Goal: Task Accomplishment & Management: Use online tool/utility

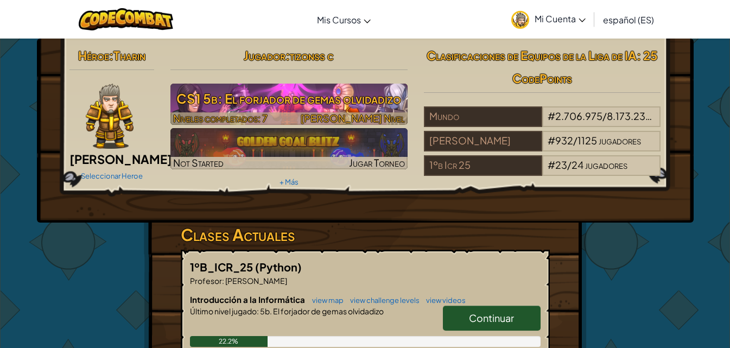
click at [367, 109] on h3 "CS1 5b: El forjador de gemas olvidadizo" at bounding box center [289, 98] width 237 height 24
select select "es-ES"
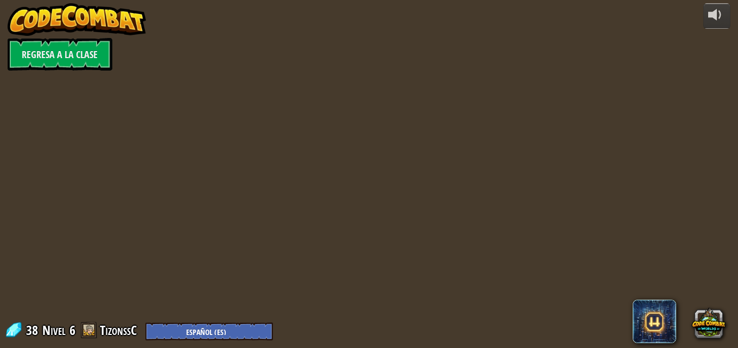
select select "es-ES"
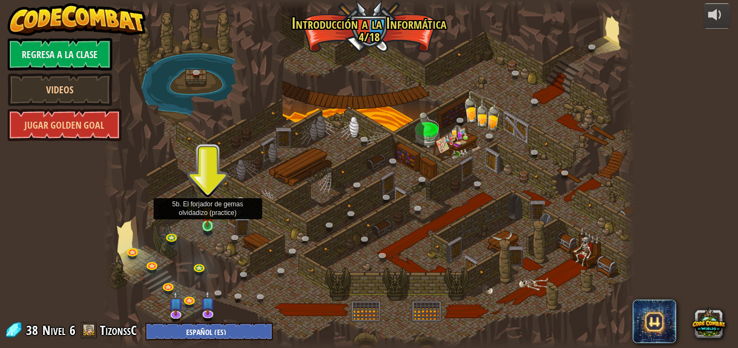
click at [206, 219] on img at bounding box center [207, 212] width 12 height 29
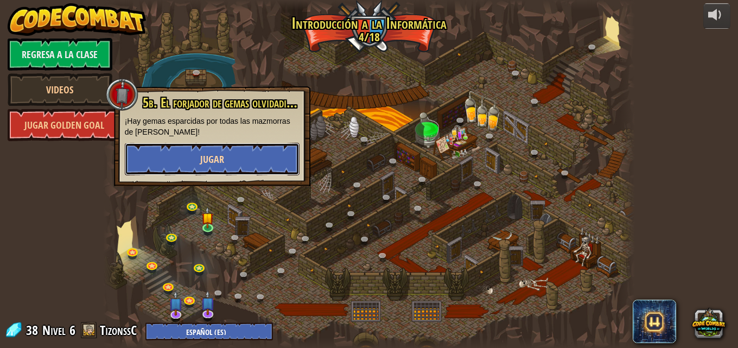
click at [220, 151] on button "Jugar" at bounding box center [212, 159] width 175 height 33
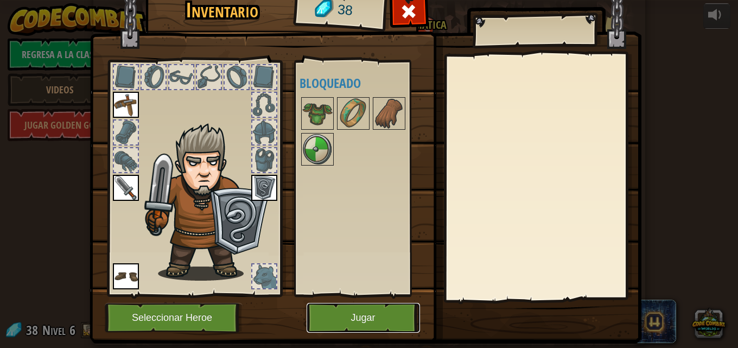
click at [337, 314] on button "Jugar" at bounding box center [363, 318] width 113 height 30
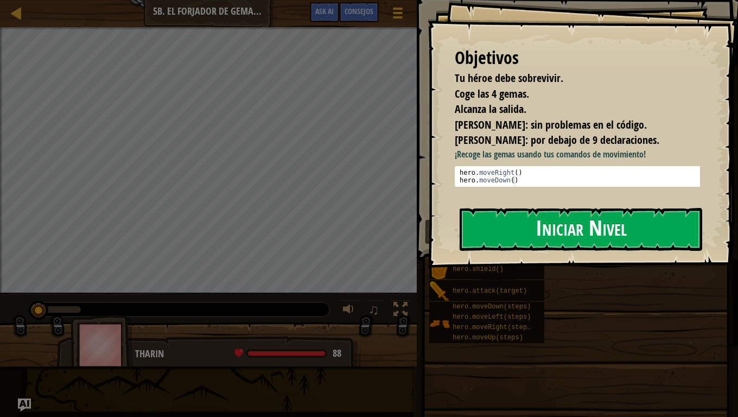
click at [574, 238] on button "Iniciar Nivel" at bounding box center [581, 229] width 243 height 43
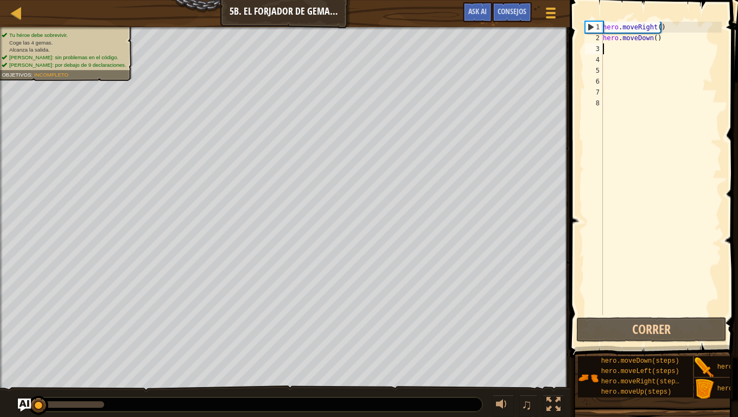
click at [621, 50] on div "hero . moveRight ( ) hero . moveDown ( )" at bounding box center [661, 179] width 121 height 315
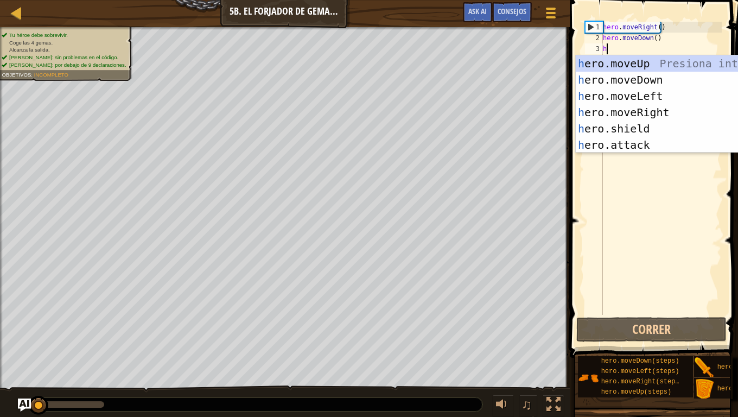
scroll to position [5, 0]
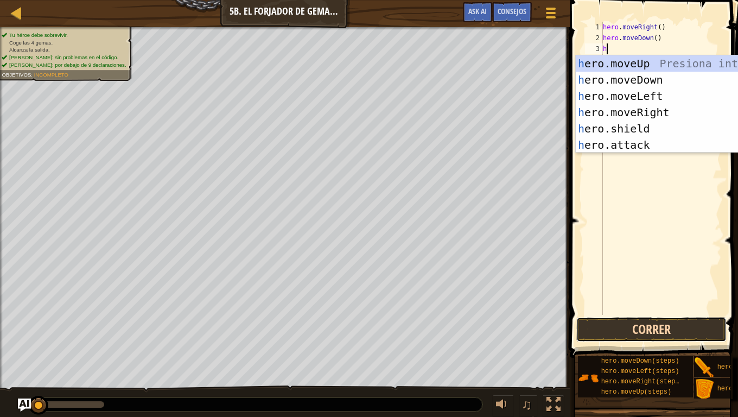
click at [625, 318] on button "Correr" at bounding box center [652, 329] width 150 height 25
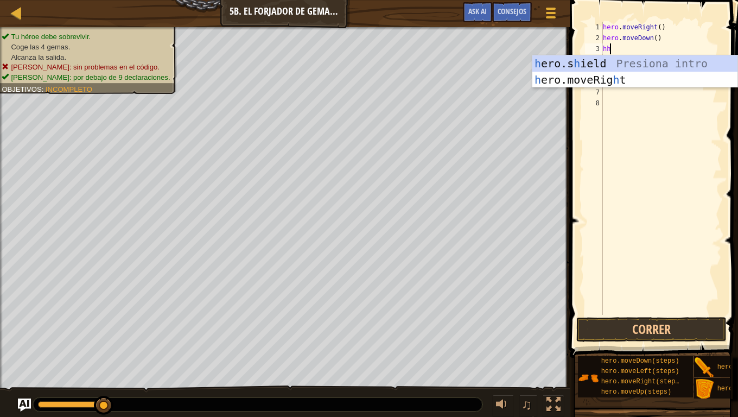
click at [626, 45] on div "hero . moveRight ( ) hero . moveDown ( ) hh" at bounding box center [661, 179] width 121 height 315
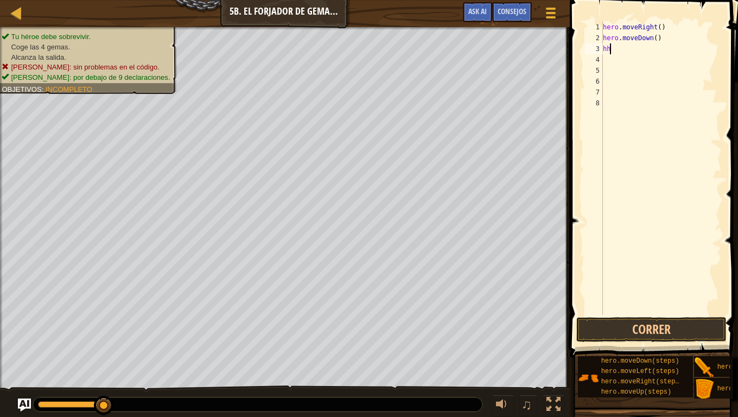
type textarea "h"
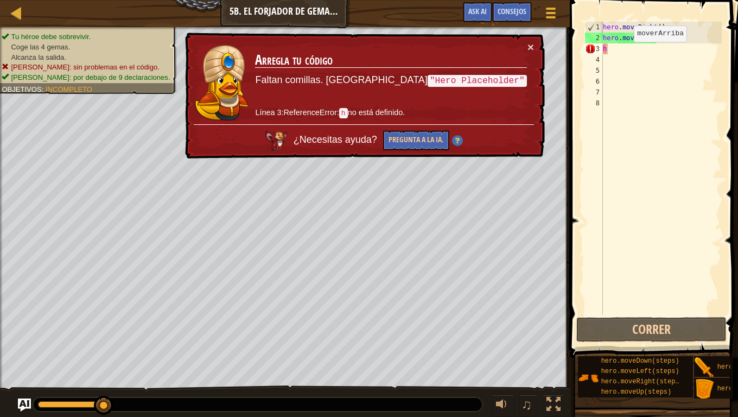
click at [527, 48] on td "Arregla tu código Faltan comillas. Prueba "Hero Placeholder" Línea 3:ReferenceE…" at bounding box center [391, 82] width 273 height 83
click at [527, 47] on td "Arregla tu código Faltan comillas. Prueba "Hero Placeholder" Línea 3:ReferenceE…" at bounding box center [391, 82] width 273 height 83
click at [533, 40] on div "× Arregla tu código Faltan comillas. Prueba "Hero Placeholder" Línea 3:Referenc…" at bounding box center [364, 96] width 362 height 127
click at [533, 42] on button "×" at bounding box center [531, 46] width 7 height 11
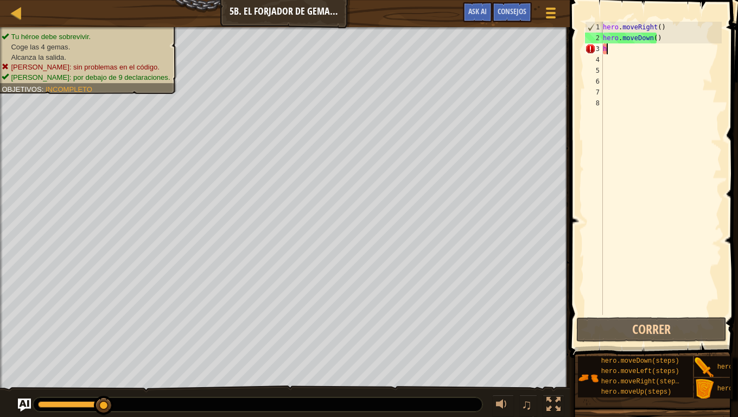
click at [612, 47] on div "hero . moveRight ( ) hero . moveDown ( ) h" at bounding box center [661, 179] width 121 height 315
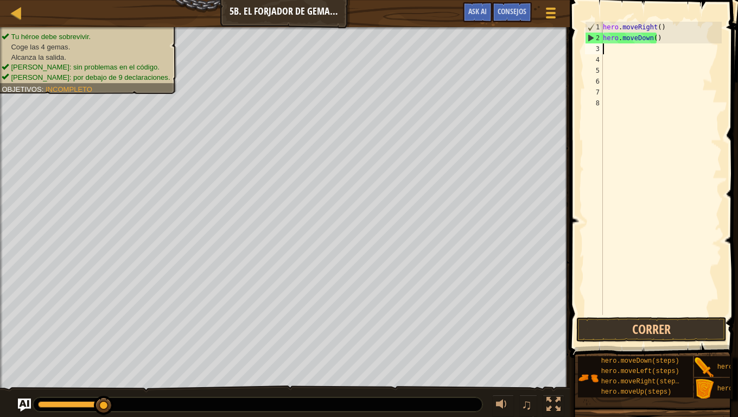
type textarea "h"
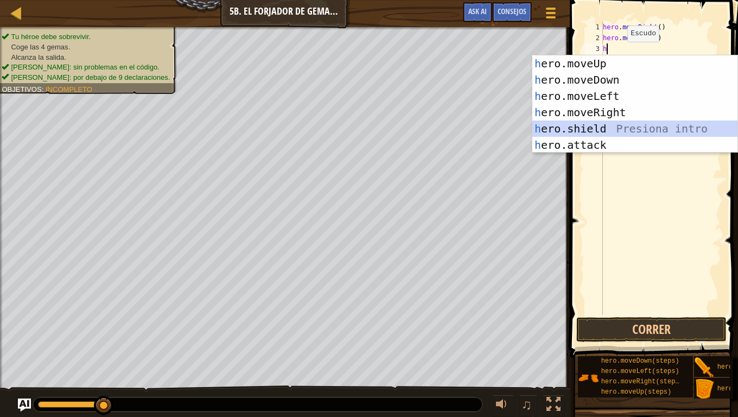
click at [654, 132] on div "h ero.moveUp Presiona intro h ero.moveDown Presiona intro h ero.moveLeft Presio…" at bounding box center [635, 120] width 205 height 130
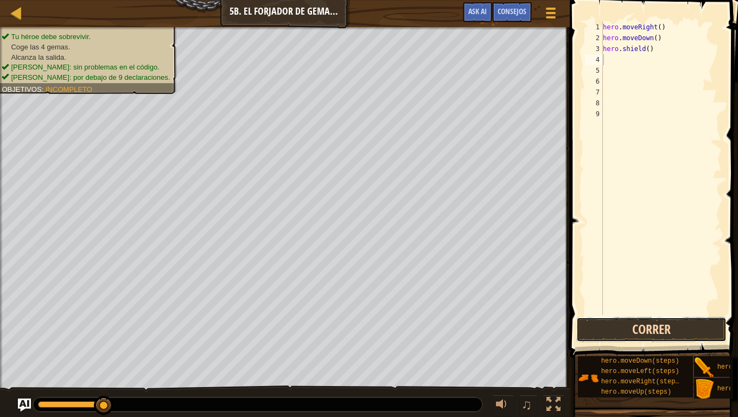
click at [673, 327] on button "Correr" at bounding box center [652, 329] width 150 height 25
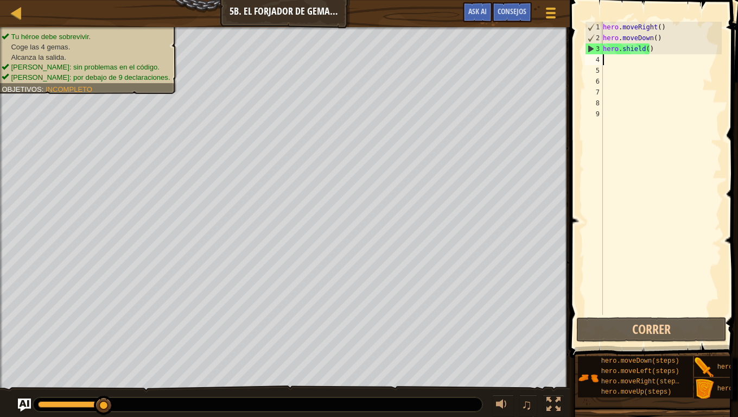
type textarea "h"
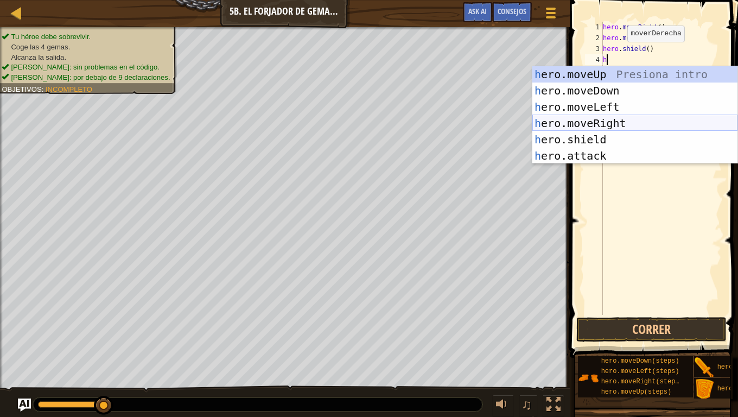
click at [616, 122] on div "h ero.moveUp Presiona intro h ero.moveDown Presiona intro h ero.moveLeft Presio…" at bounding box center [635, 131] width 205 height 130
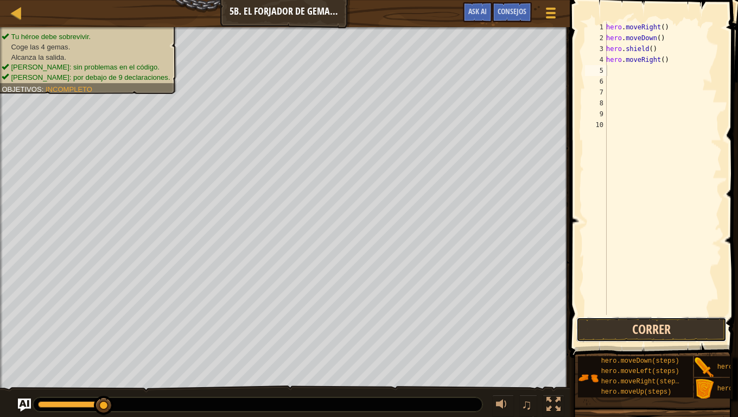
click at [651, 332] on button "Correr" at bounding box center [652, 329] width 150 height 25
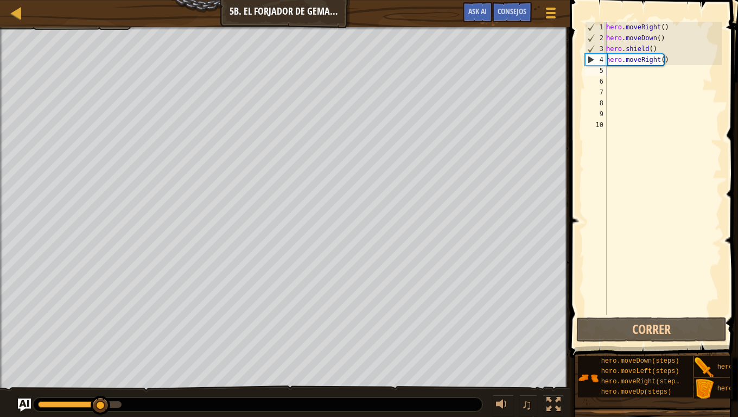
type textarea "h"
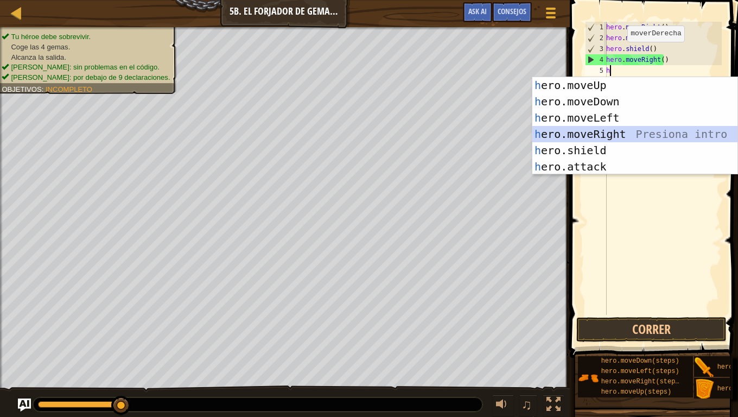
click at [611, 133] on div "h ero.moveUp Presiona intro h ero.moveDown Presiona intro h ero.moveLeft Presio…" at bounding box center [635, 142] width 205 height 130
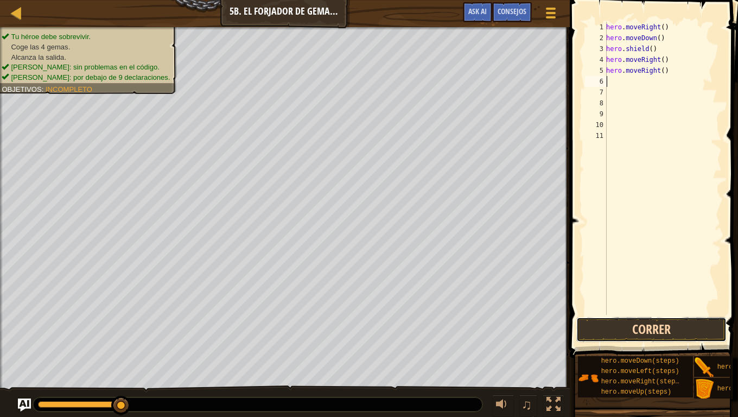
click at [653, 330] on button "Correr" at bounding box center [652, 329] width 150 height 25
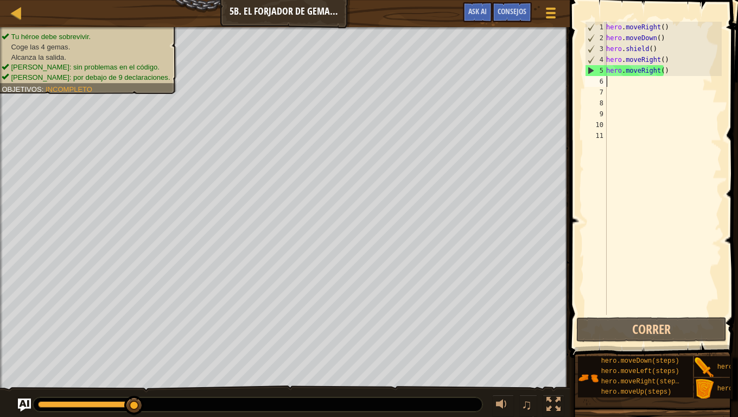
type textarea "h"
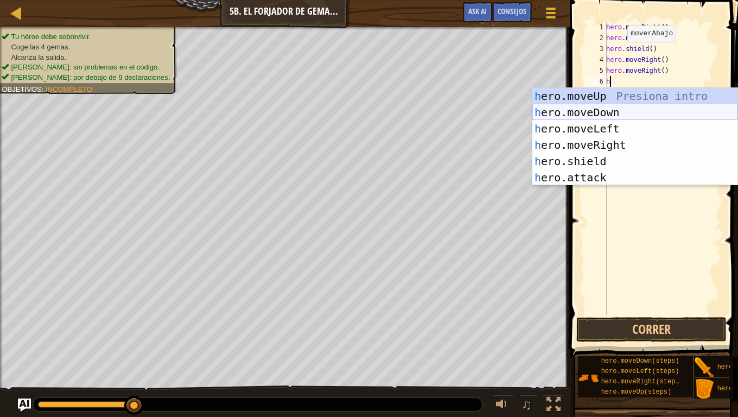
click at [617, 115] on div "h ero.moveUp Presiona intro h ero.moveDown Presiona intro h ero.moveLeft Presio…" at bounding box center [635, 153] width 205 height 130
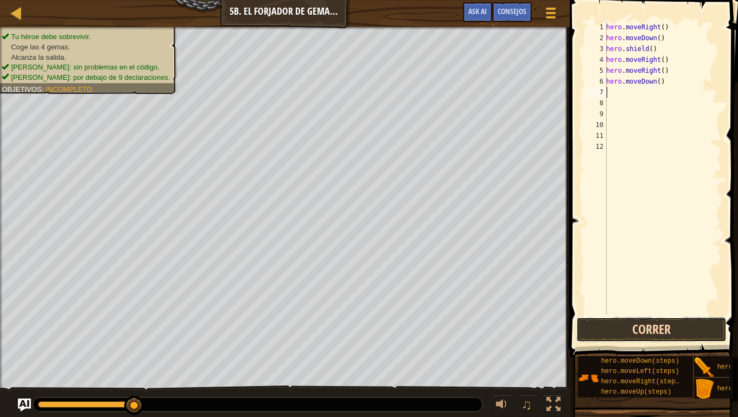
click at [612, 324] on button "Correr" at bounding box center [652, 329] width 150 height 25
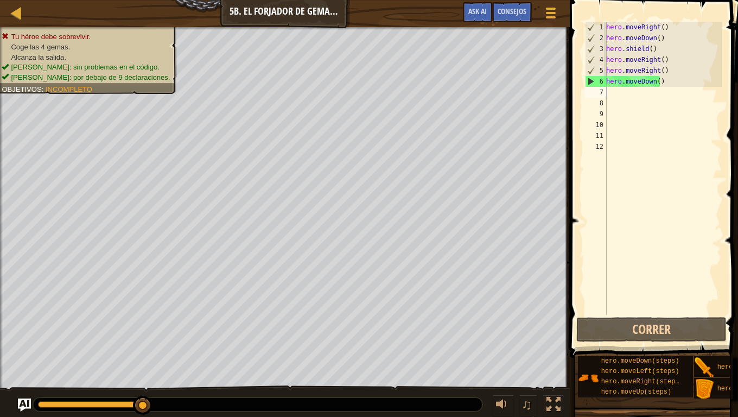
click at [671, 85] on div "hero . moveRight ( ) hero . moveDown ( ) hero . shield ( ) hero . moveRight ( )…" at bounding box center [663, 179] width 118 height 315
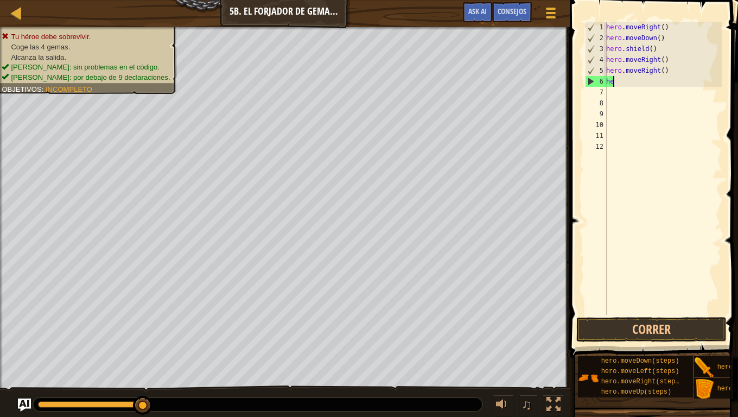
type textarea "h"
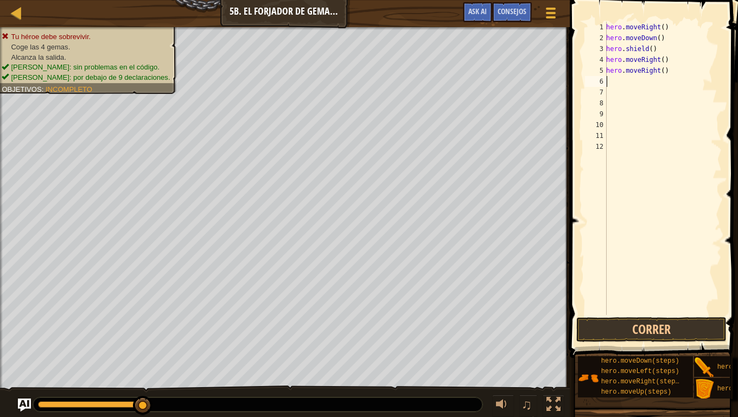
type textarea "h"
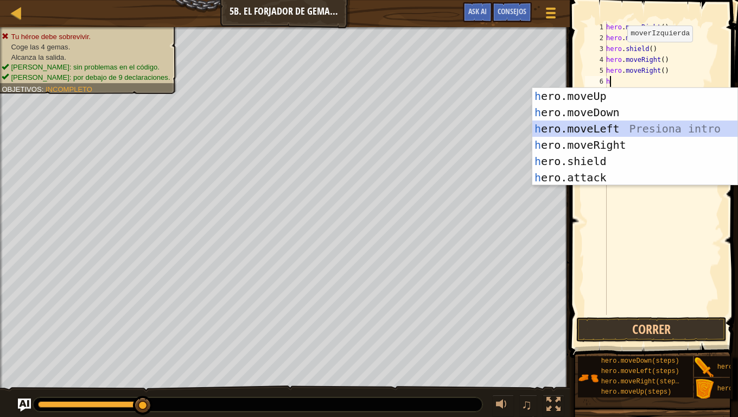
click at [655, 131] on div "h ero.moveUp Presiona intro h ero.moveDown Presiona intro h ero.moveLeft Presio…" at bounding box center [635, 153] width 205 height 130
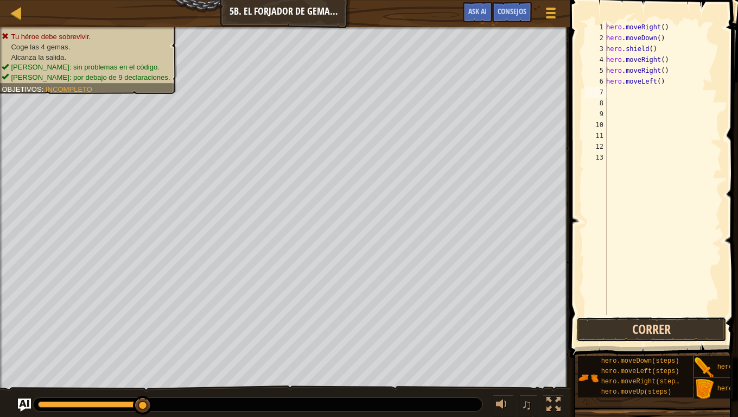
click at [707, 329] on button "Correr" at bounding box center [652, 329] width 150 height 25
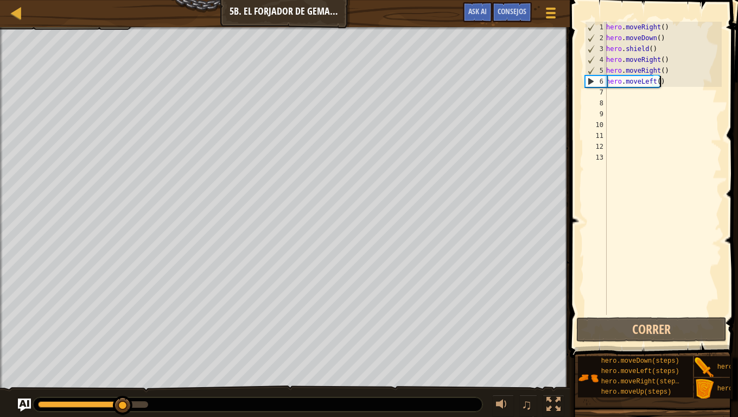
click at [672, 85] on div "hero . moveRight ( ) hero . moveDown ( ) hero . shield ( ) hero . moveRight ( )…" at bounding box center [663, 179] width 118 height 315
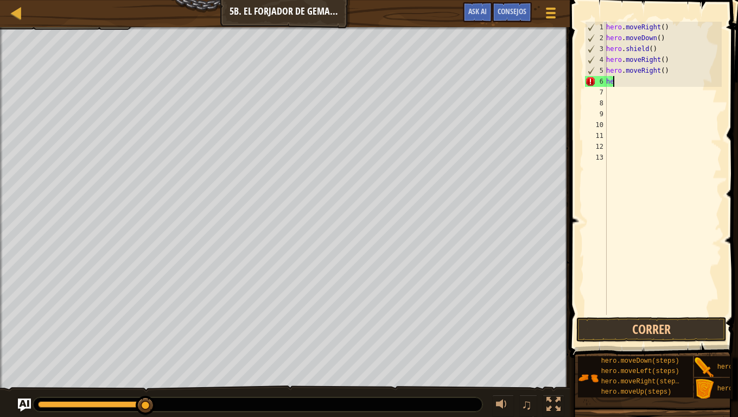
type textarea "h"
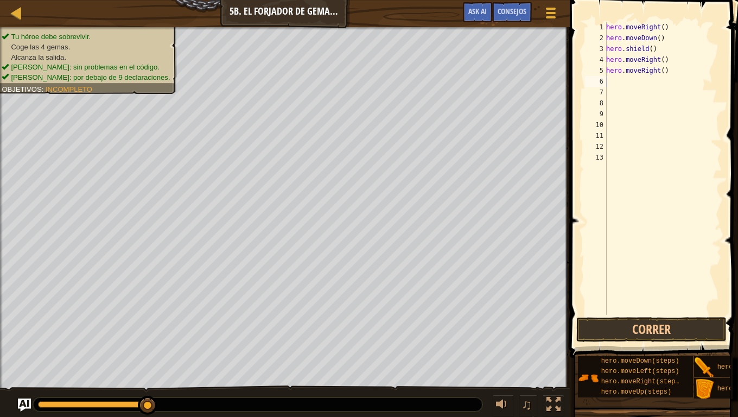
type textarea "h"
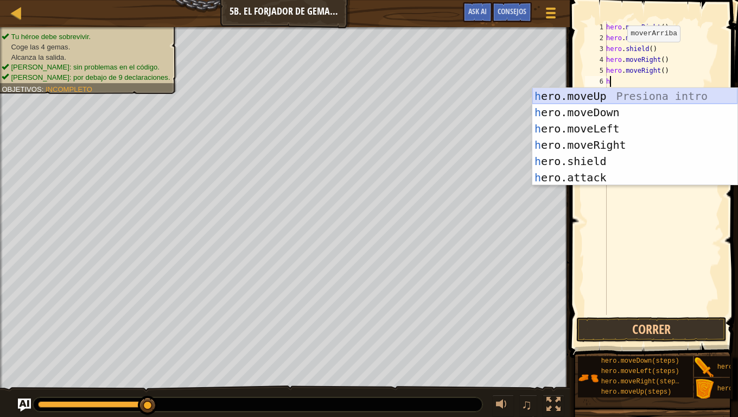
click at [609, 94] on div "h ero.moveUp Presiona intro h ero.moveDown Presiona intro h ero.moveLeft Presio…" at bounding box center [635, 153] width 205 height 130
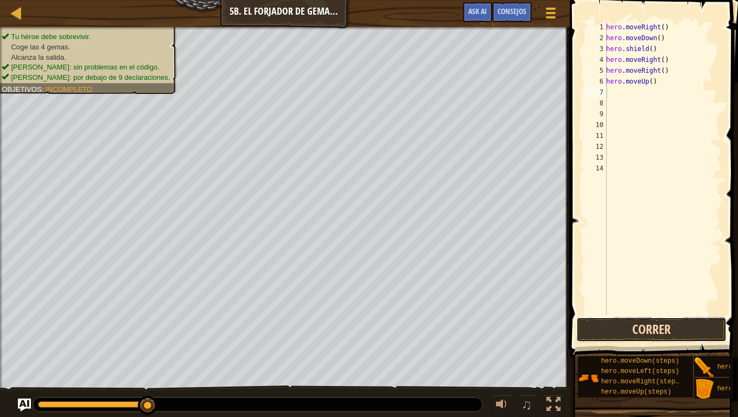
click at [649, 329] on button "Correr" at bounding box center [652, 329] width 150 height 25
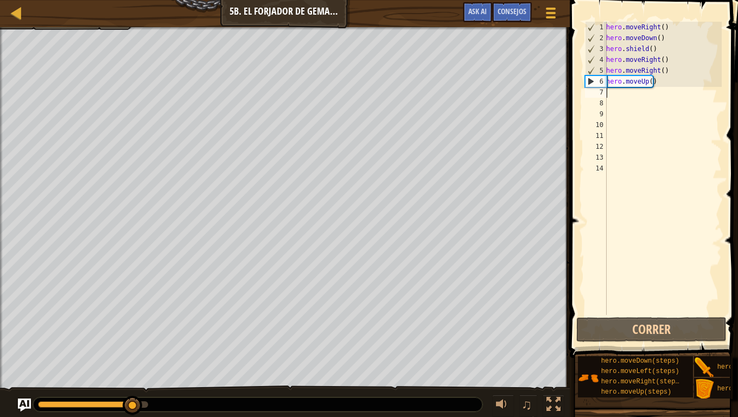
type textarea "h"
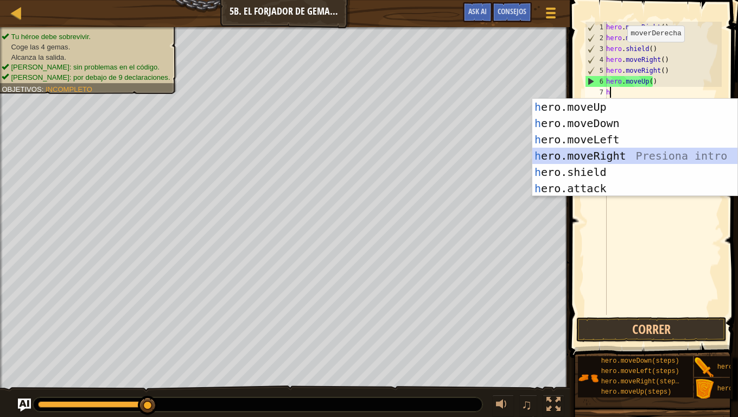
click at [626, 156] on div "h ero.moveUp Presiona intro h ero.moveDown Presiona intro h ero.moveLeft Presio…" at bounding box center [635, 164] width 205 height 130
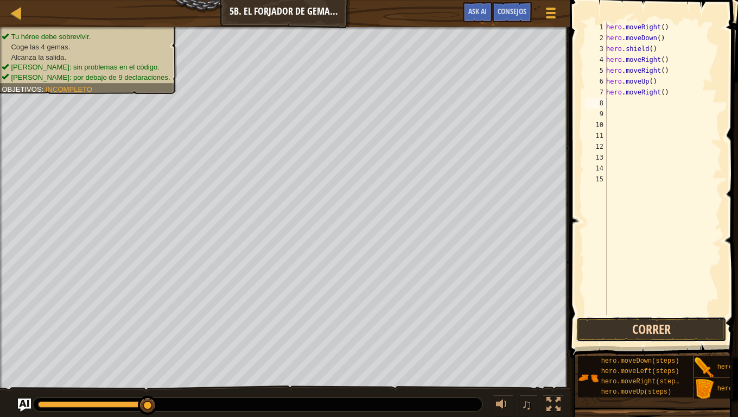
click at [680, 331] on button "Correr" at bounding box center [652, 329] width 150 height 25
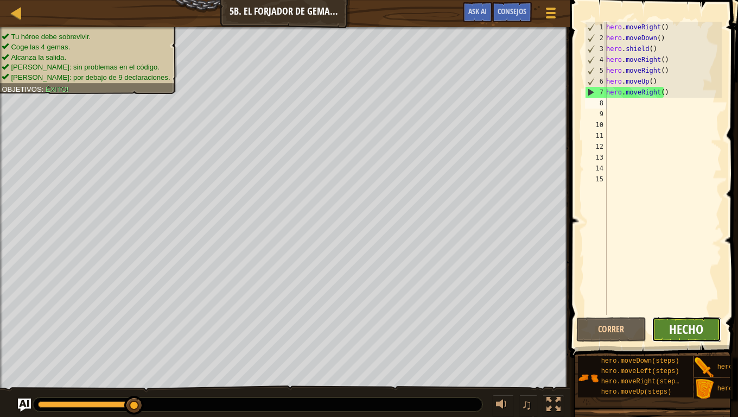
click at [690, 329] on span "Hecho" at bounding box center [687, 328] width 34 height 17
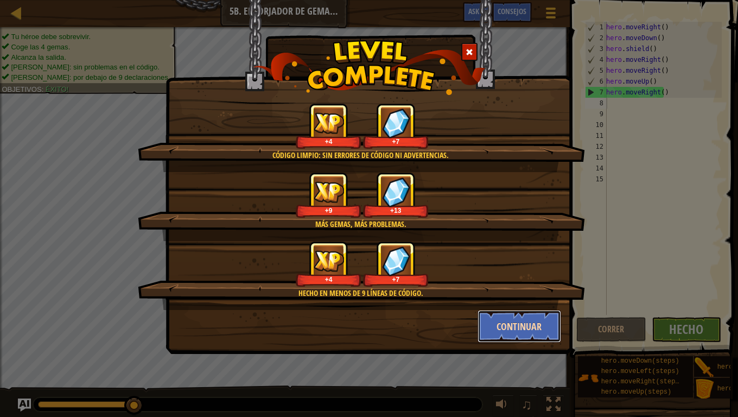
click at [546, 314] on button "Continuar" at bounding box center [520, 326] width 84 height 33
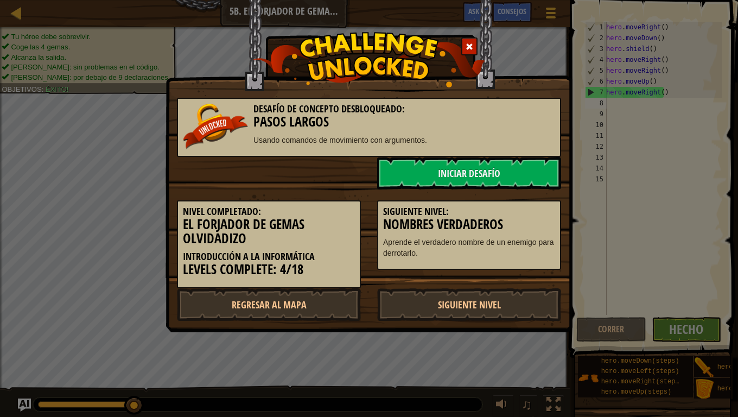
click at [546, 314] on link "Siguiente nivel" at bounding box center [469, 304] width 184 height 33
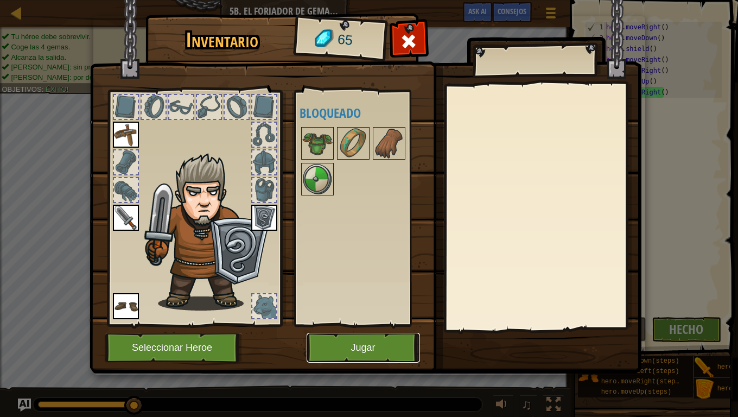
click at [401, 342] on button "Jugar" at bounding box center [363, 348] width 113 height 30
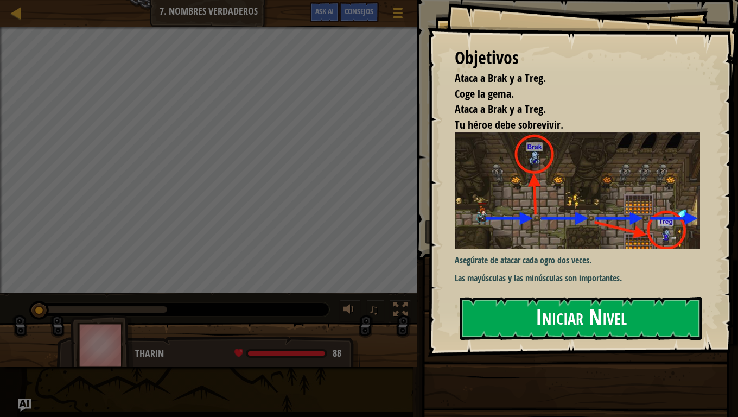
click at [563, 319] on button "Iniciar Nivel" at bounding box center [581, 318] width 243 height 43
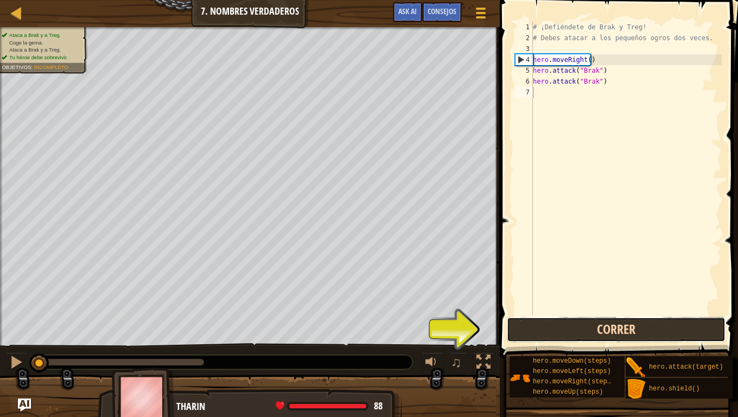
click at [677, 318] on button "Correr" at bounding box center [616, 329] width 219 height 25
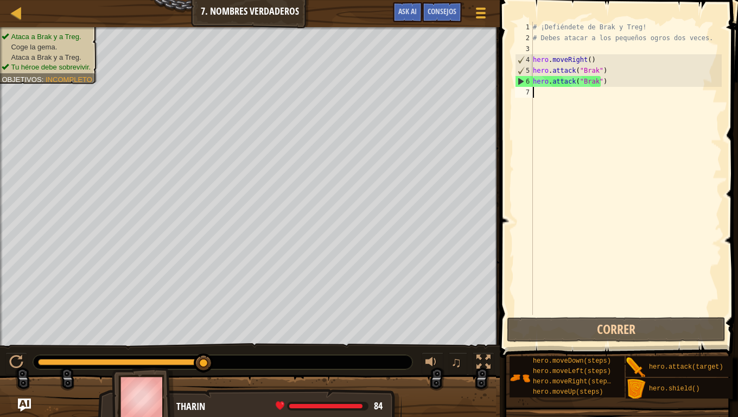
type textarea "h"
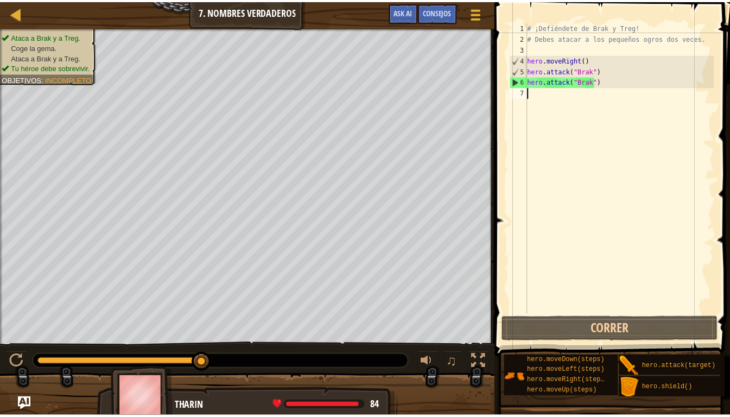
scroll to position [5, 0]
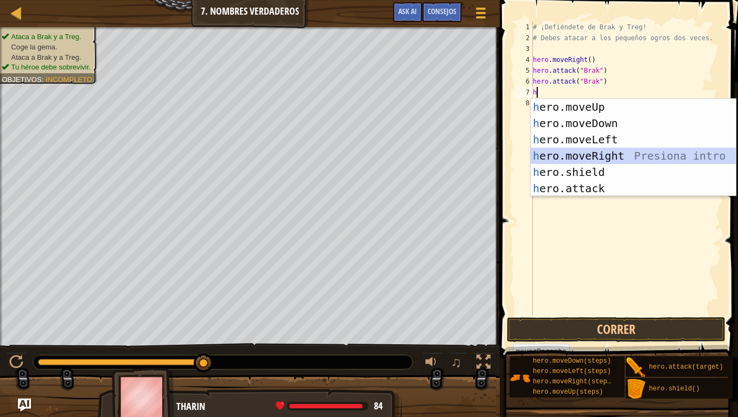
click at [593, 159] on div "h ero.moveUp Presiona intro h ero.moveDown Presiona intro h ero.moveLeft Presio…" at bounding box center [633, 164] width 205 height 130
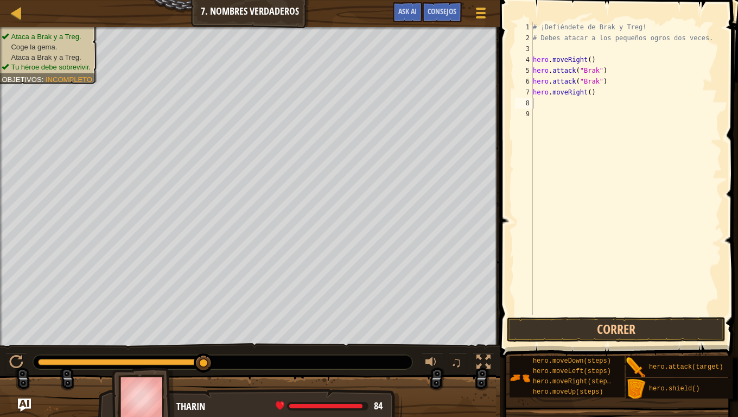
click at [591, 312] on div "[PHONE_NUMBER] ¡Defiéndete de Brak y Treg! # [PERSON_NAME] atacar a los pequeño…" at bounding box center [618, 200] width 242 height 390
click at [595, 323] on button "Correr" at bounding box center [616, 329] width 219 height 25
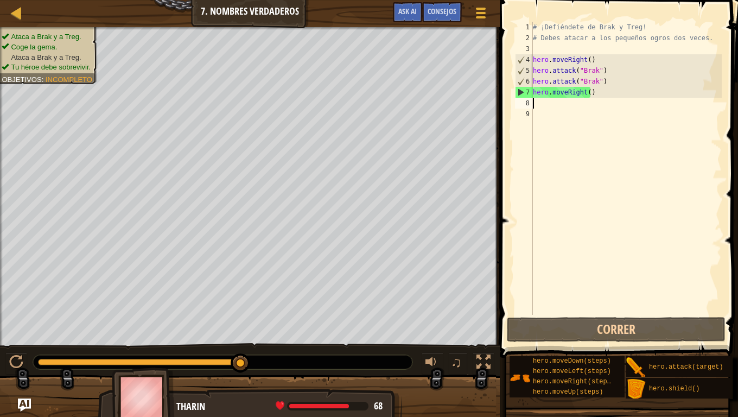
type textarea "h"
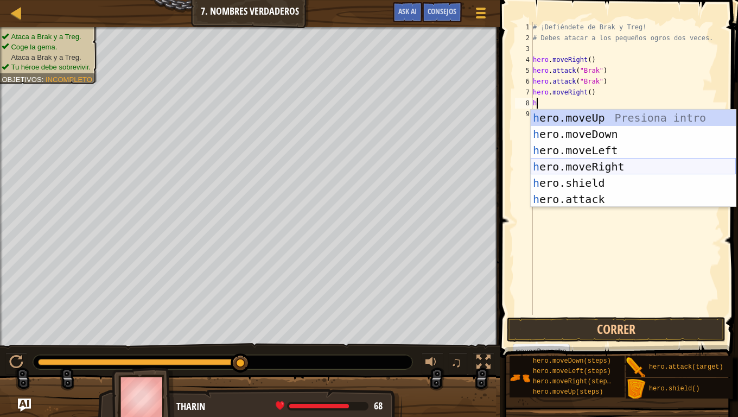
click at [587, 174] on div "h ero.moveUp Presiona intro h ero.moveDown Presiona intro h ero.moveLeft Presio…" at bounding box center [633, 175] width 205 height 130
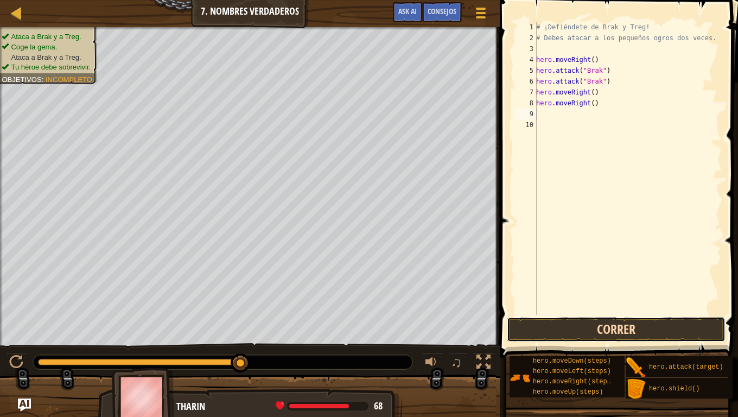
click at [651, 331] on button "Correr" at bounding box center [616, 329] width 219 height 25
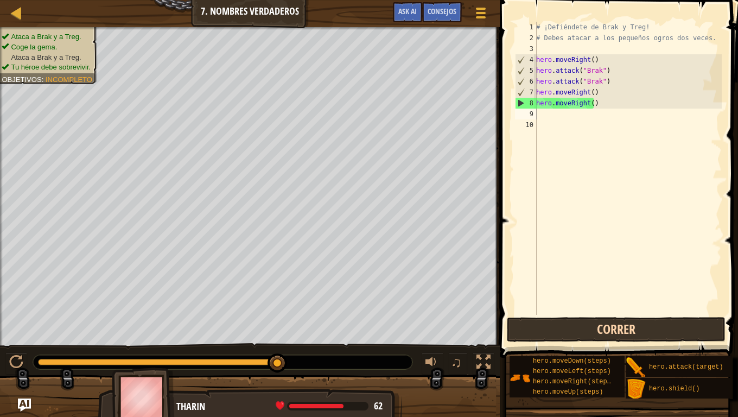
type textarea "h"
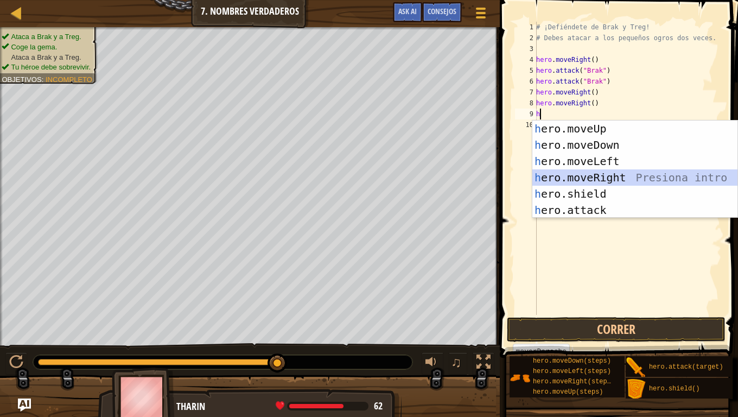
click at [593, 178] on div "h ero.moveUp Presiona intro h ero.moveDown Presiona intro h ero.moveLeft Presio…" at bounding box center [635, 186] width 205 height 130
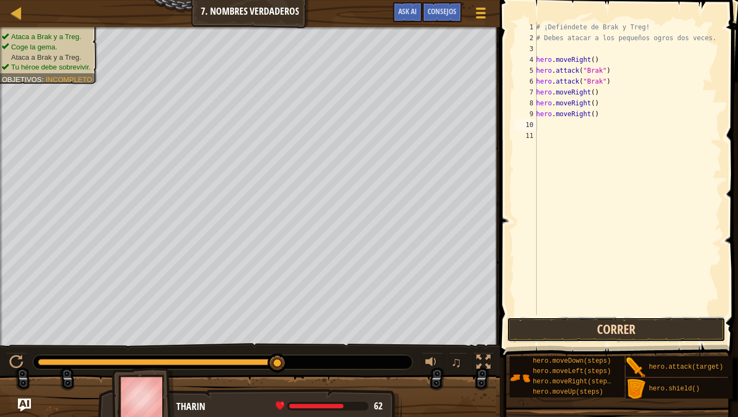
click at [646, 325] on button "Correr" at bounding box center [616, 329] width 219 height 25
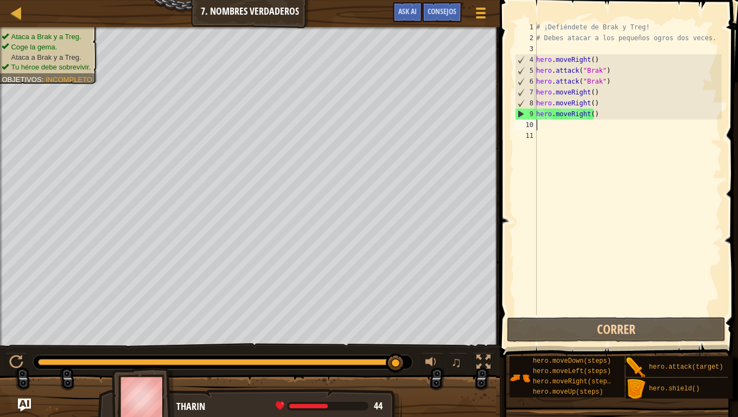
click at [598, 120] on div "# ¡Defiéndete de Brak y Treg! # [PERSON_NAME] atacar a los pequeños ogros dos v…" at bounding box center [628, 179] width 188 height 315
type textarea "h"
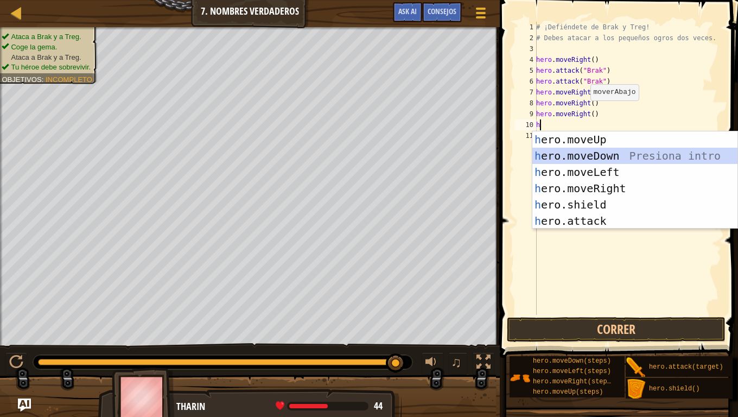
click at [573, 153] on div "h ero.moveUp Presiona intro h ero.moveDown Presiona intro h ero.moveLeft Presio…" at bounding box center [635, 196] width 205 height 130
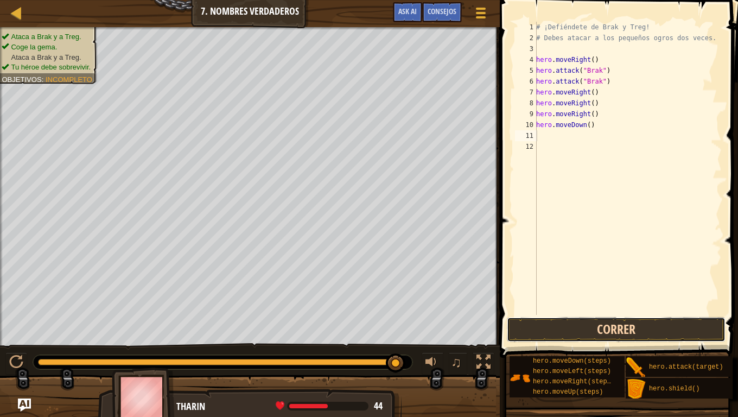
click at [560, 326] on button "Correr" at bounding box center [616, 329] width 219 height 25
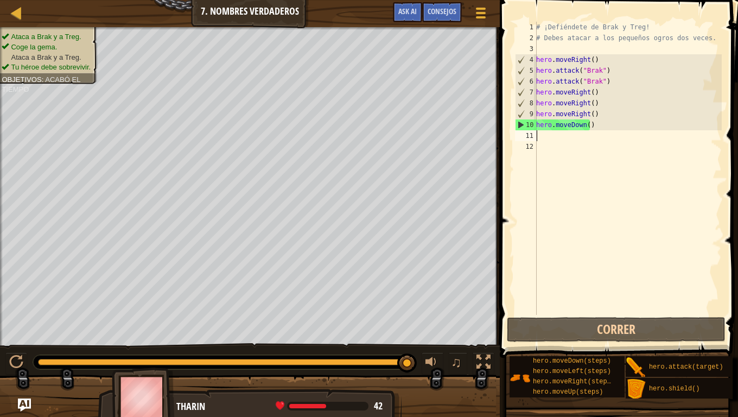
click at [593, 131] on div "# ¡Defiéndete de Brak y Treg! # [PERSON_NAME] atacar a los pequeños ogros dos v…" at bounding box center [628, 179] width 188 height 315
click at [597, 125] on div "# ¡Defiéndete de Brak y Treg! # [PERSON_NAME] atacar a los pequeños ogros dos v…" at bounding box center [628, 179] width 188 height 315
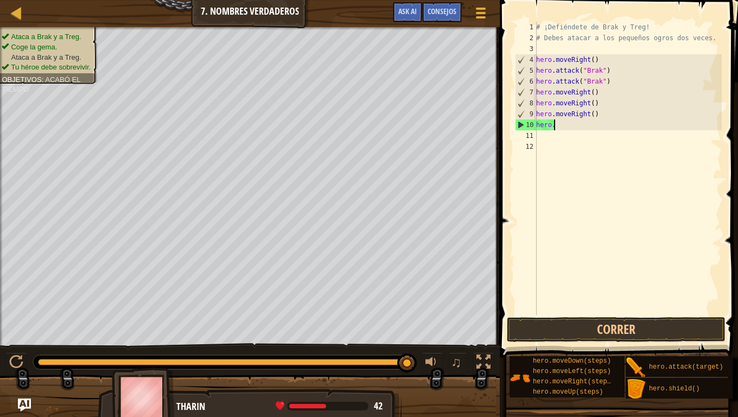
type textarea "h"
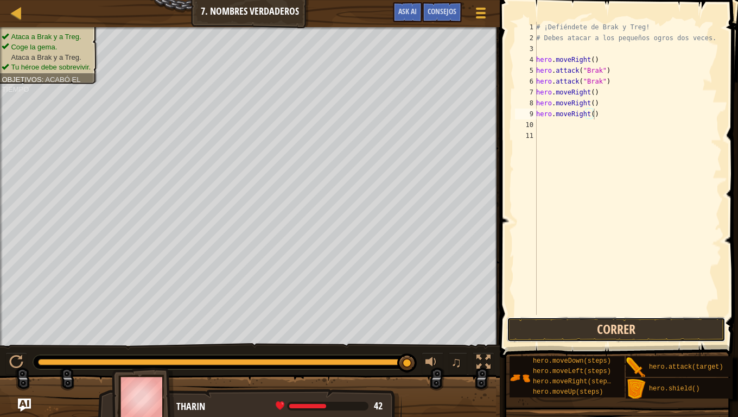
click at [599, 331] on button "Correr" at bounding box center [616, 329] width 219 height 25
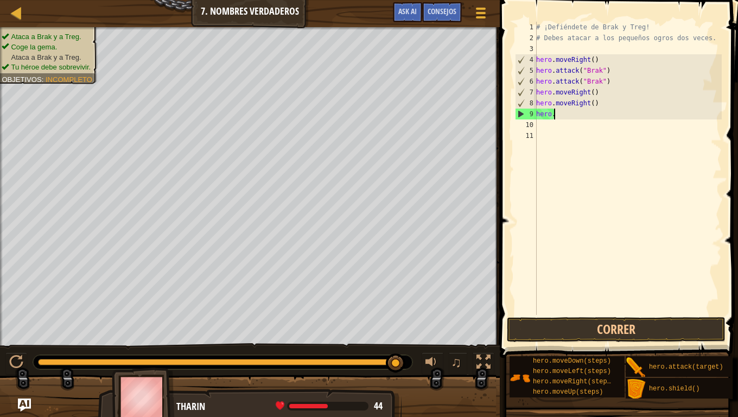
type textarea "h"
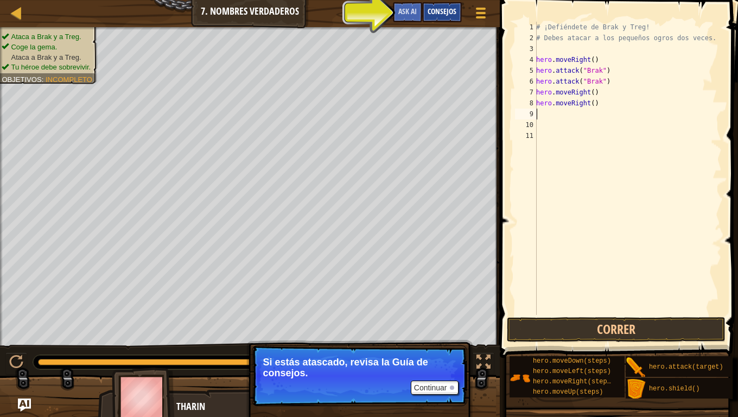
click at [443, 8] on span "Consejos" at bounding box center [442, 11] width 29 height 10
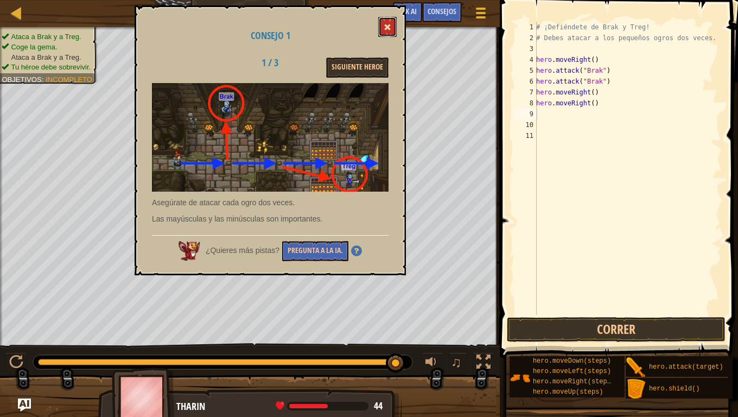
click at [394, 24] on button at bounding box center [387, 27] width 18 height 20
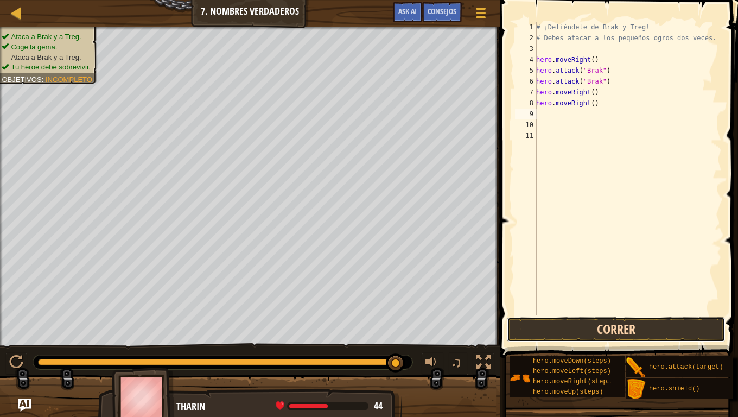
click at [585, 329] on button "Correr" at bounding box center [616, 329] width 219 height 25
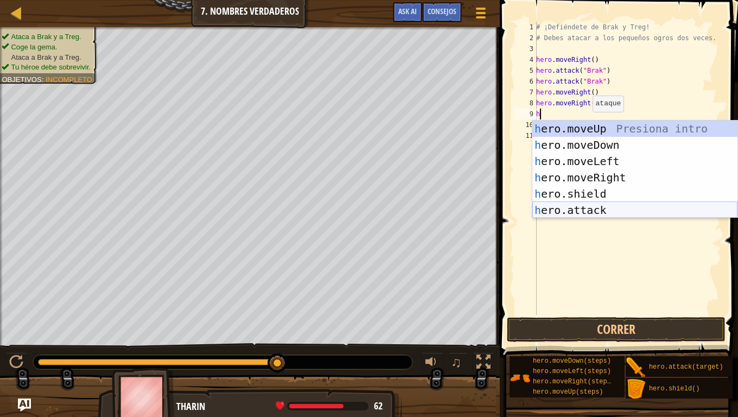
click at [588, 207] on div "h ero.moveUp Presiona intro h ero.moveDown Presiona intro h ero.moveLeft Presio…" at bounding box center [635, 186] width 205 height 130
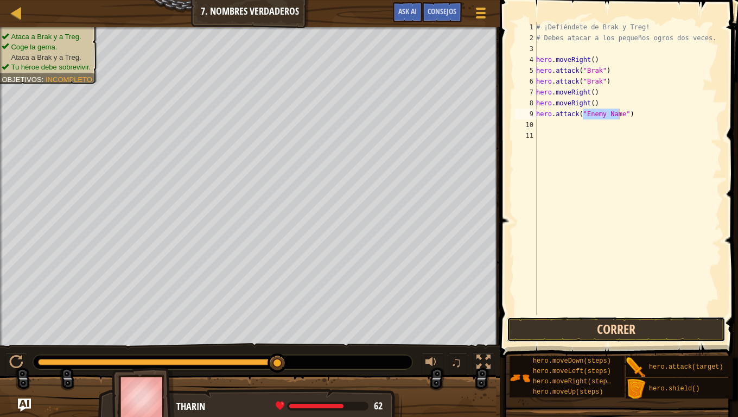
click at [608, 329] on button "Correr" at bounding box center [616, 329] width 219 height 25
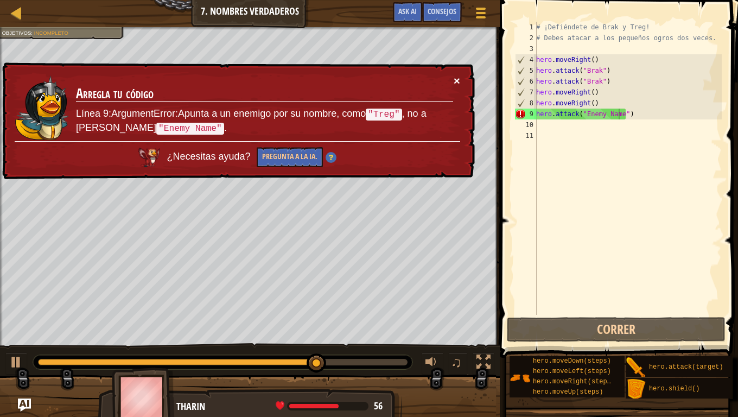
click at [457, 85] on button "×" at bounding box center [457, 80] width 7 height 11
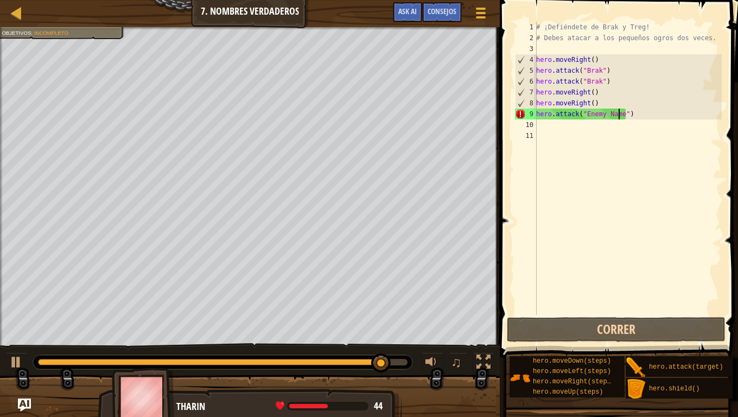
click at [632, 116] on div "# ¡Defiéndete de Brak y Treg! # [PERSON_NAME] atacar a los pequeños ogros dos v…" at bounding box center [628, 179] width 188 height 315
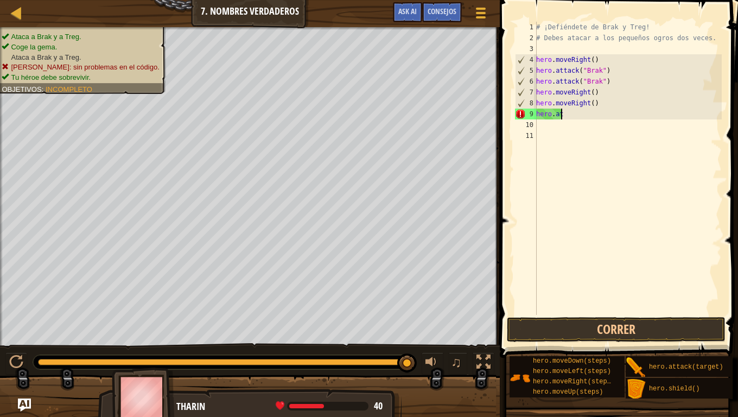
type textarea "h"
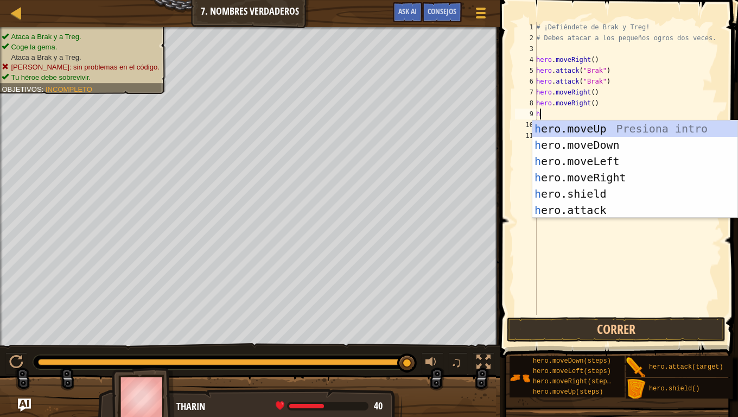
click at [626, 89] on div "# ¡Defiéndete de Brak y Treg! # [PERSON_NAME] atacar a los pequeños ogros dos v…" at bounding box center [628, 179] width 188 height 315
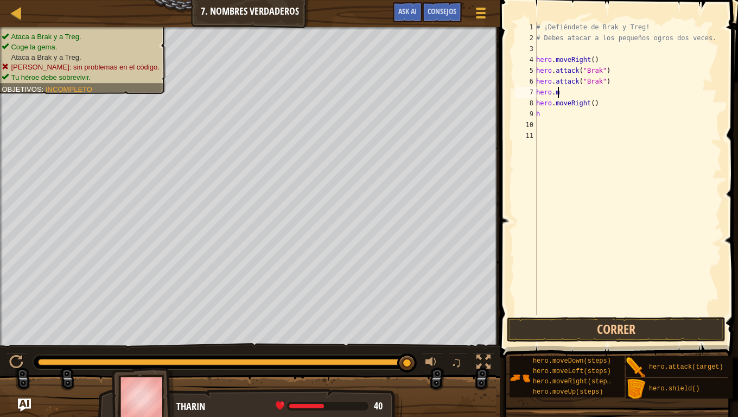
type textarea "h"
click at [606, 102] on div "# ¡Defiéndete de Brak y Treg! # [PERSON_NAME] atacar a los pequeños ogros dos v…" at bounding box center [628, 179] width 188 height 315
type textarea "h"
click at [555, 108] on div "# ¡Defiéndete de Brak y Treg! # [PERSON_NAME] atacar a los pequeños ogros dos v…" at bounding box center [628, 179] width 188 height 315
click at [554, 116] on div "# ¡Defiéndete de Brak y Treg! # [PERSON_NAME] atacar a los pequeños ogros dos v…" at bounding box center [628, 179] width 188 height 315
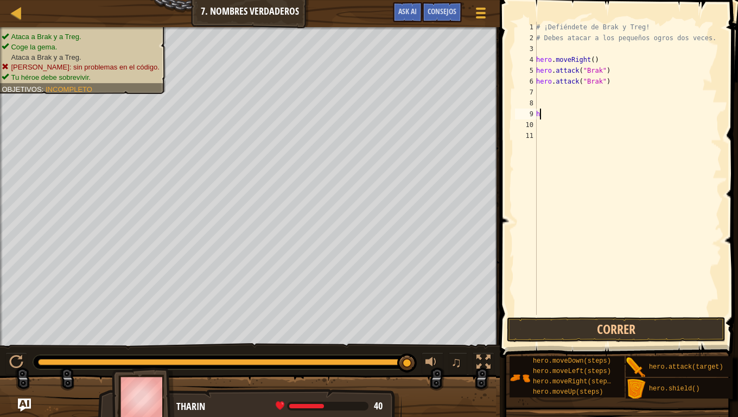
type textarea "h"
click at [547, 92] on div "# ¡Defiéndete de Brak y Treg! # Debes atacar a los pequeños ogros dos veces. he…" at bounding box center [628, 179] width 188 height 315
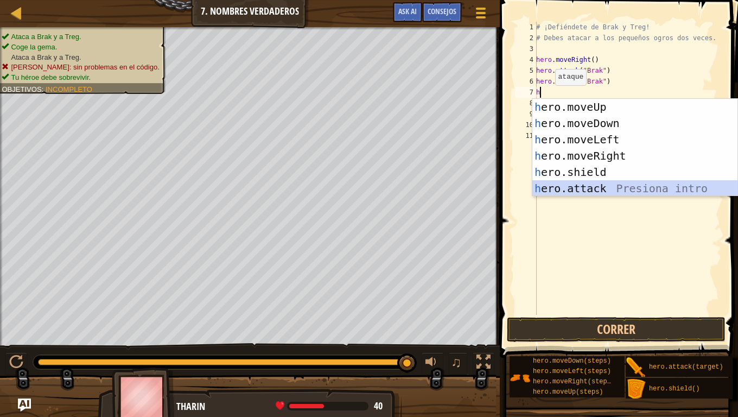
click at [570, 181] on div "h ero.moveUp Presiona intro h ero.moveDown Presiona intro h ero.moveLeft Presio…" at bounding box center [635, 164] width 205 height 130
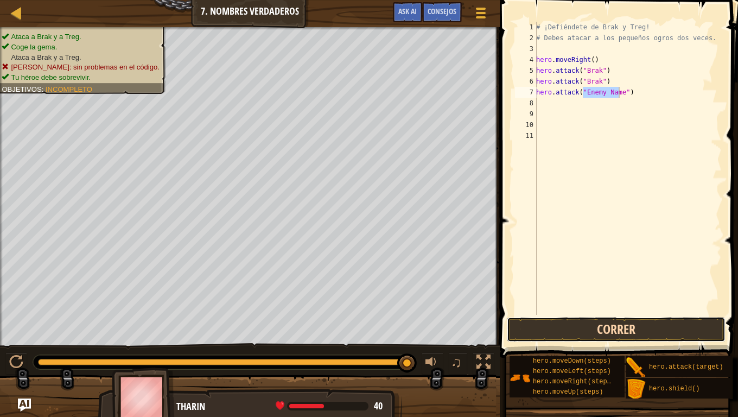
click at [629, 320] on button "Correr" at bounding box center [616, 329] width 219 height 25
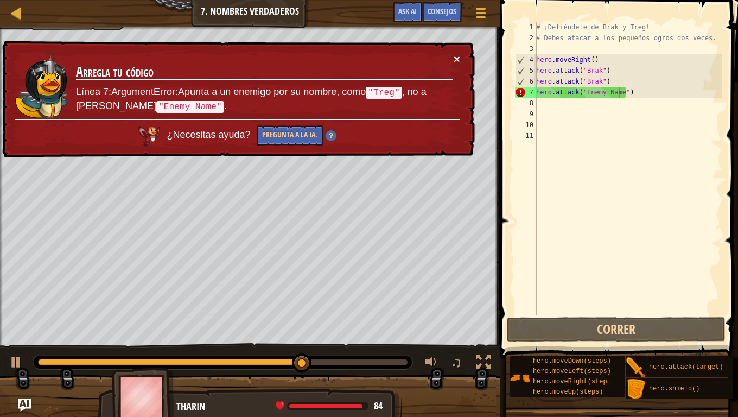
click at [454, 58] on button "×" at bounding box center [457, 58] width 7 height 11
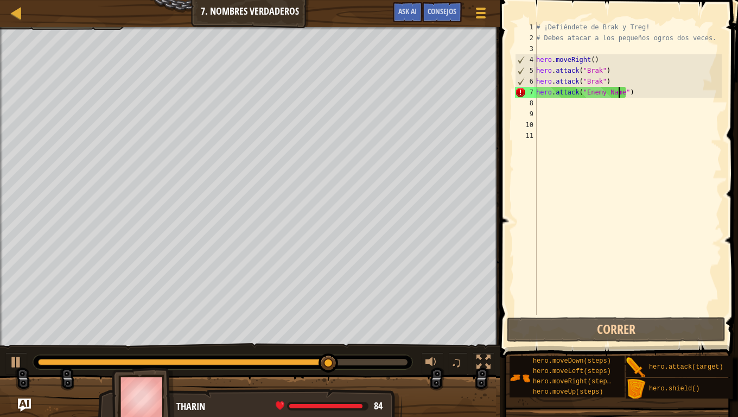
click at [653, 89] on div "# ¡Defiéndete de Brak y Treg! # [PERSON_NAME] atacar a los pequeños ogros dos v…" at bounding box center [628, 179] width 188 height 315
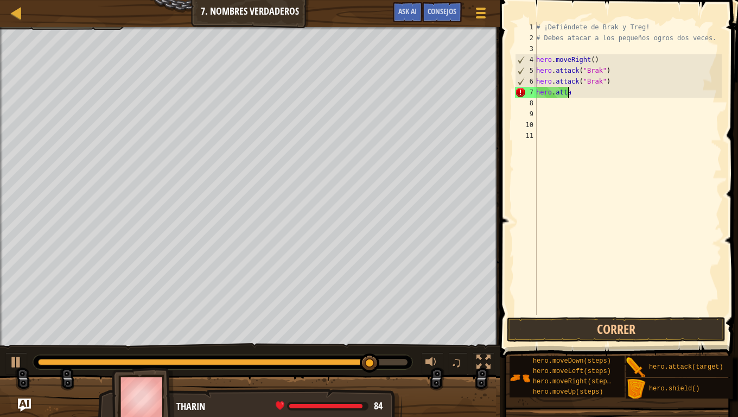
type textarea "h"
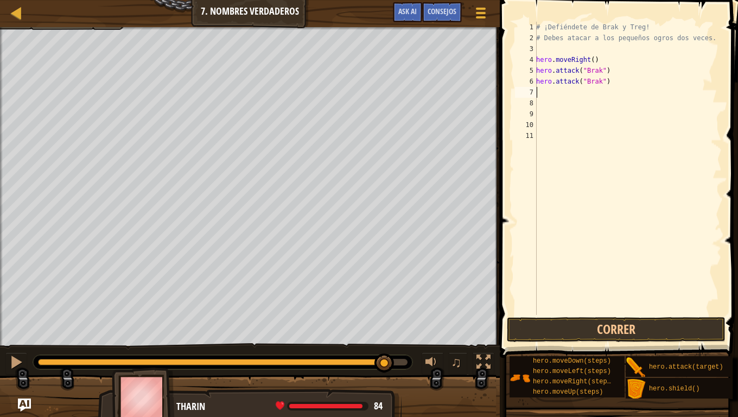
type textarea "h"
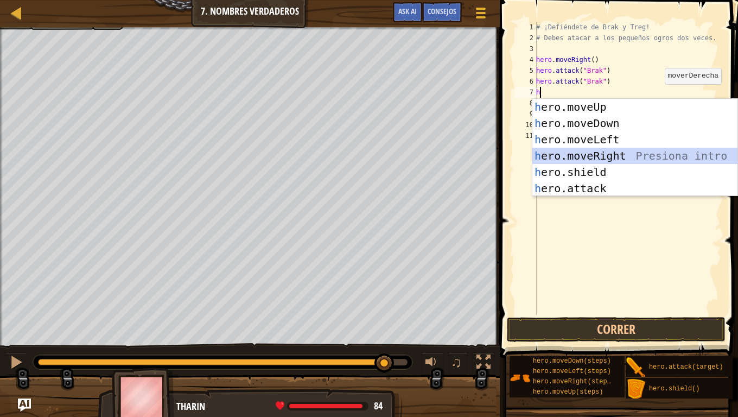
click at [654, 157] on div "h ero.moveUp Presiona intro h ero.moveDown Presiona intro h ero.moveLeft Presio…" at bounding box center [635, 164] width 205 height 130
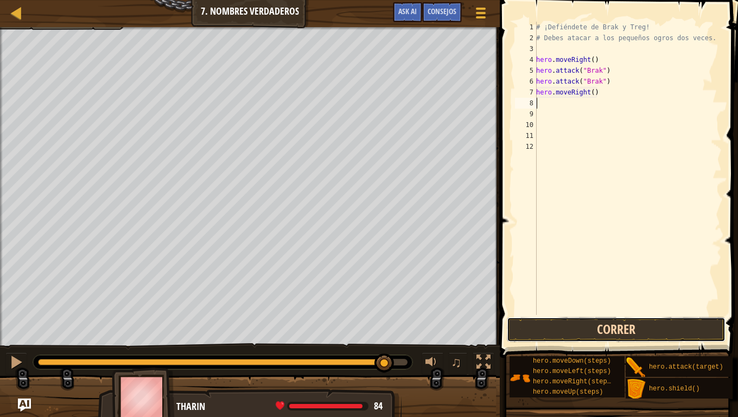
click at [620, 330] on button "Correr" at bounding box center [616, 329] width 219 height 25
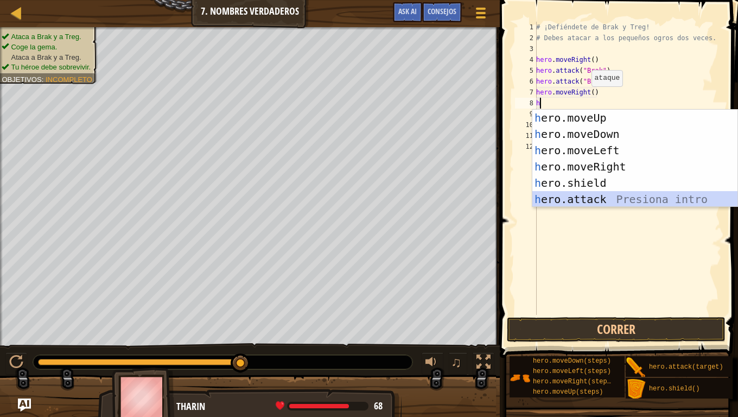
click at [576, 193] on div "h ero.moveUp Presiona intro h ero.moveDown Presiona intro h ero.moveLeft Presio…" at bounding box center [635, 175] width 205 height 130
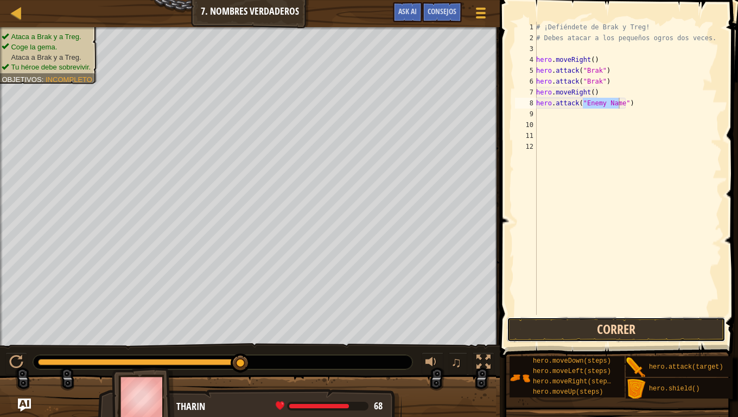
click at [597, 326] on button "Correr" at bounding box center [616, 329] width 219 height 25
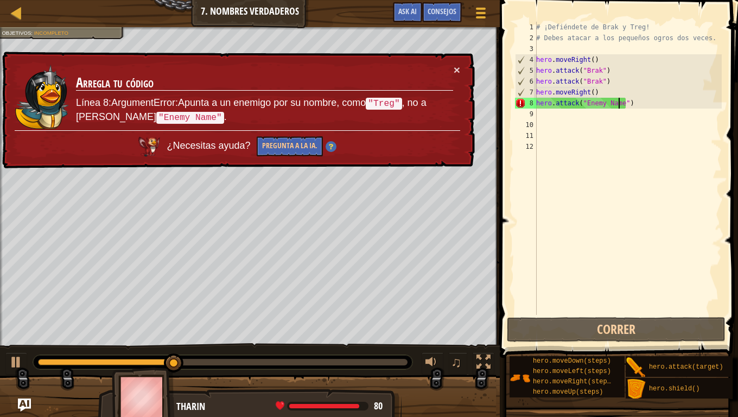
click at [451, 65] on td "Arregla tu código Línea 8:ArgumentError:Apunta a un enemigo por su nombre, como…" at bounding box center [264, 97] width 378 height 66
click at [454, 65] on button "×" at bounding box center [457, 69] width 7 height 11
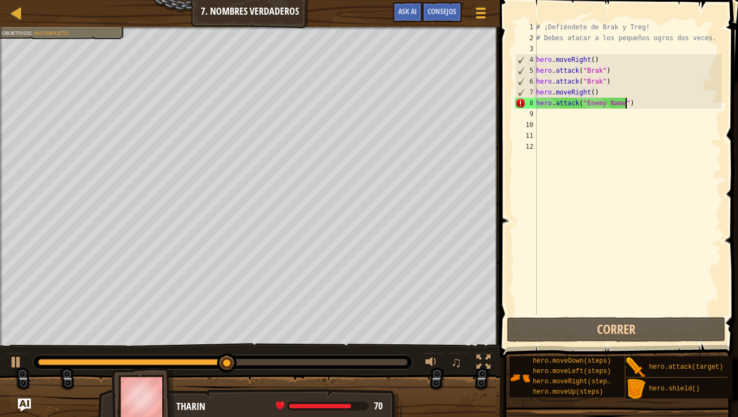
click at [639, 105] on div "# ¡Defiéndete de Brak y Treg! # [PERSON_NAME] atacar a los pequeños ogros dos v…" at bounding box center [628, 179] width 188 height 315
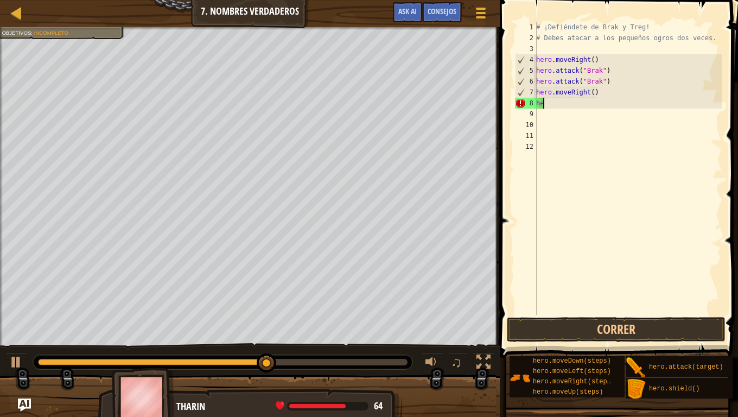
type textarea "h"
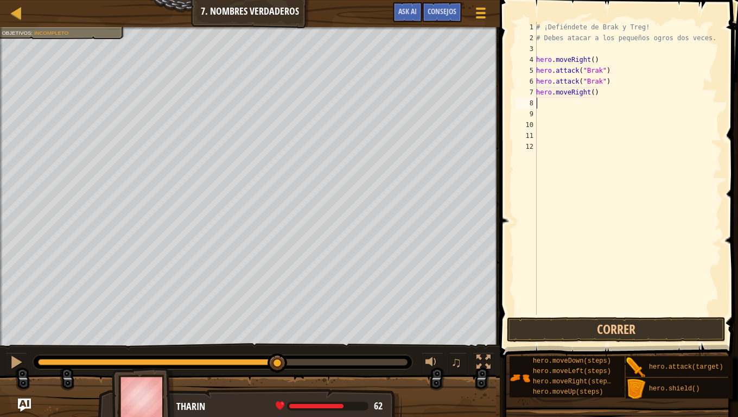
type textarea "h"
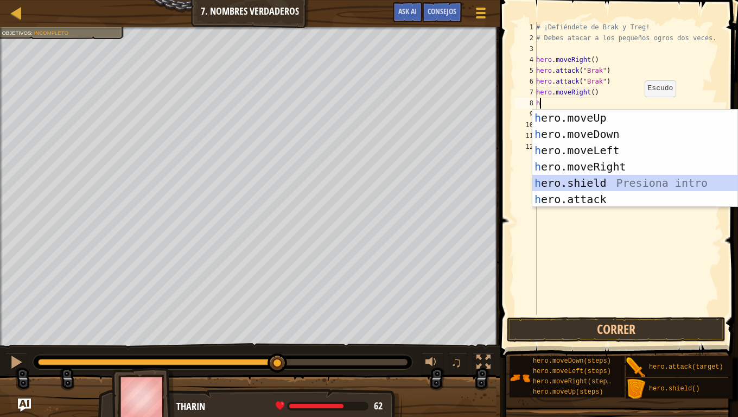
click at [626, 180] on div "h ero.moveUp Presiona intro h ero.moveDown Presiona intro h ero.moveLeft Presio…" at bounding box center [635, 175] width 205 height 130
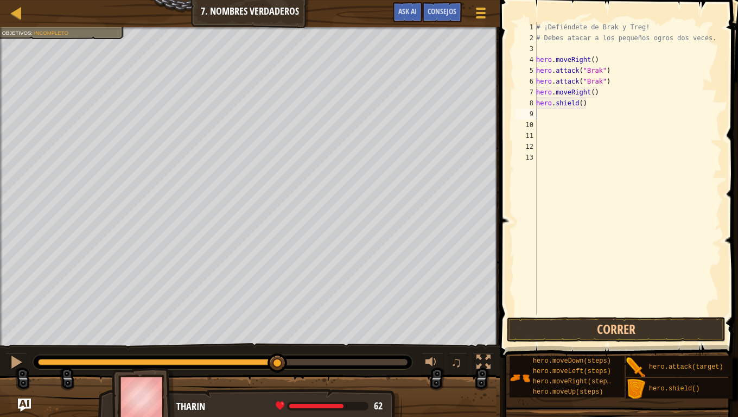
type textarea "h"
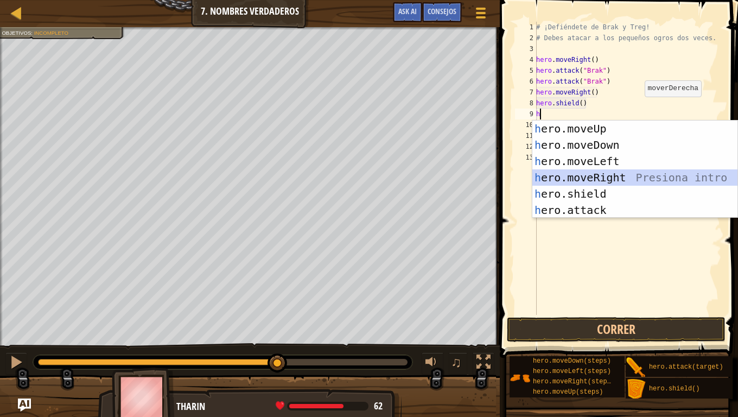
click at [615, 177] on div "h ero.moveUp Presiona intro h ero.moveDown Presiona intro h ero.moveLeft Presio…" at bounding box center [635, 186] width 205 height 130
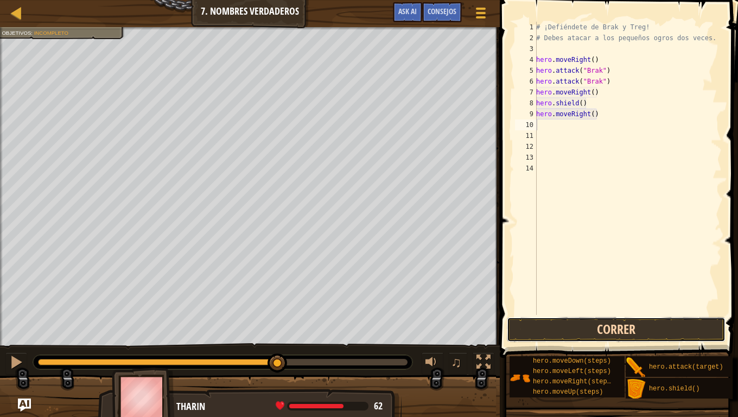
click at [689, 333] on button "Correr" at bounding box center [616, 329] width 219 height 25
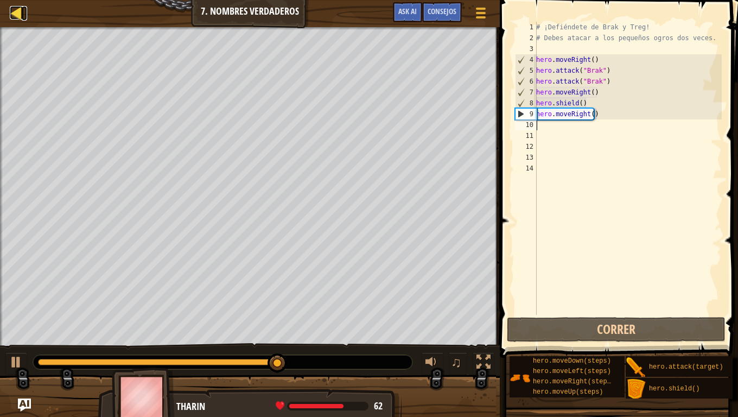
click at [12, 15] on div at bounding box center [17, 13] width 14 height 14
select select "es-ES"
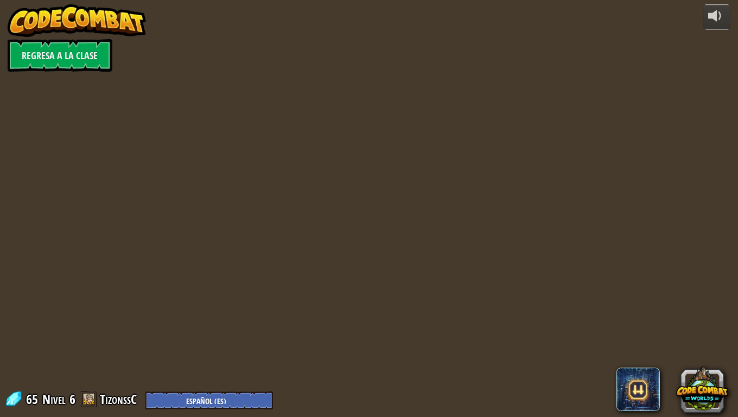
select select "es-ES"
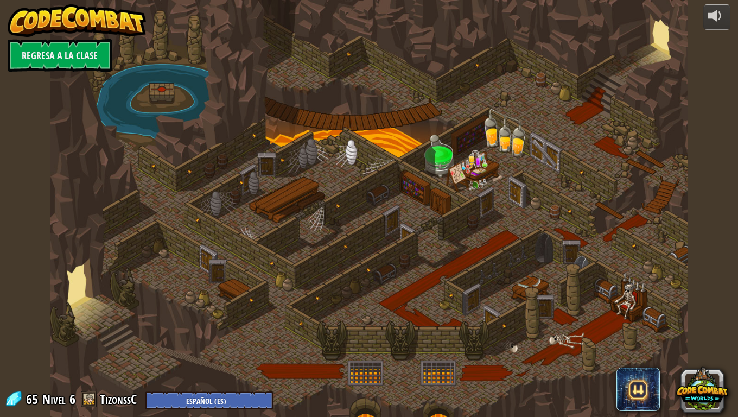
select select "es-ES"
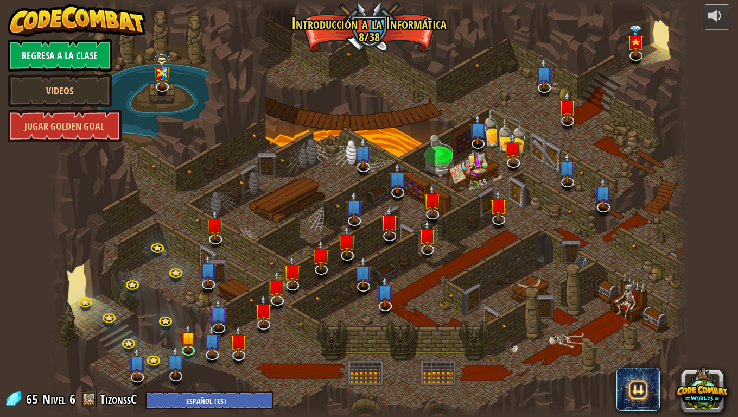
select select "es-ES"
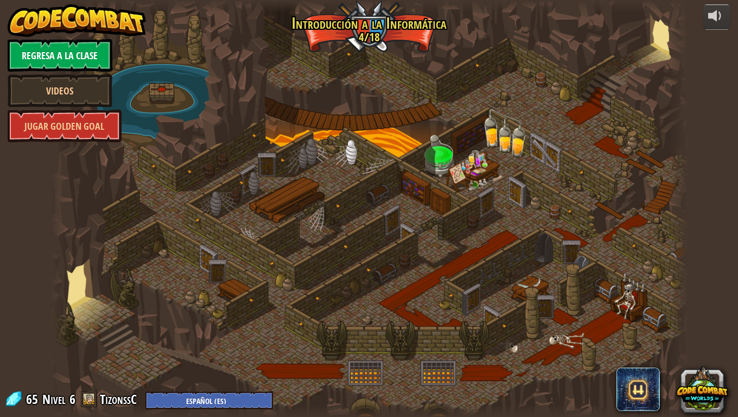
select select "es-ES"
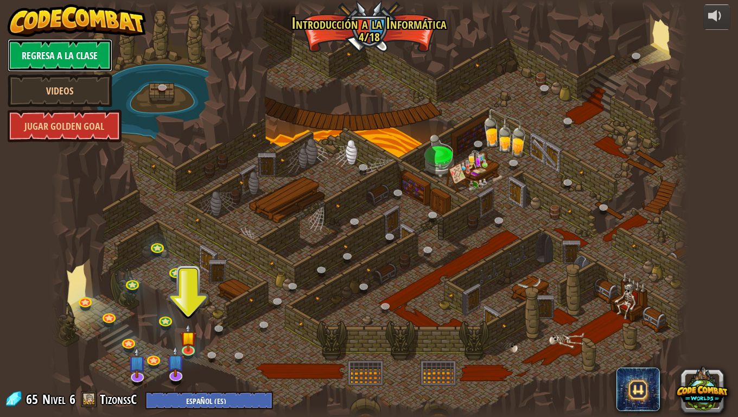
click at [54, 59] on link "Regresa a la clase" at bounding box center [60, 55] width 105 height 33
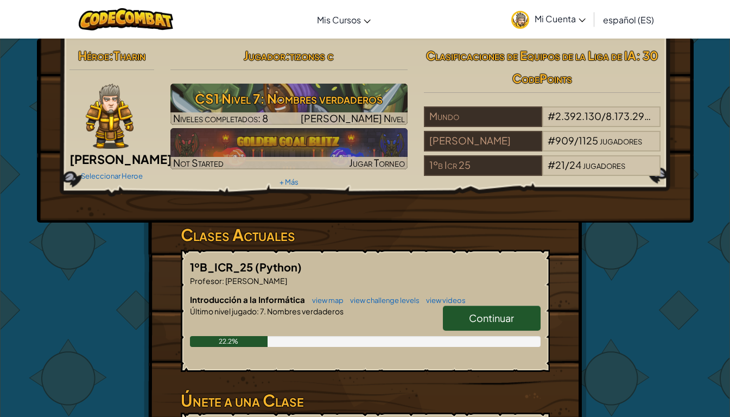
click at [583, 18] on icon at bounding box center [582, 20] width 7 height 4
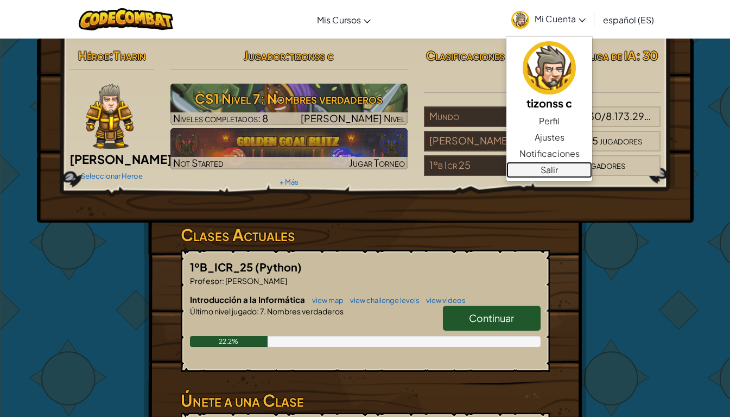
click at [533, 168] on link "Salir" at bounding box center [550, 170] width 86 height 16
